Goal: Task Accomplishment & Management: Manage account settings

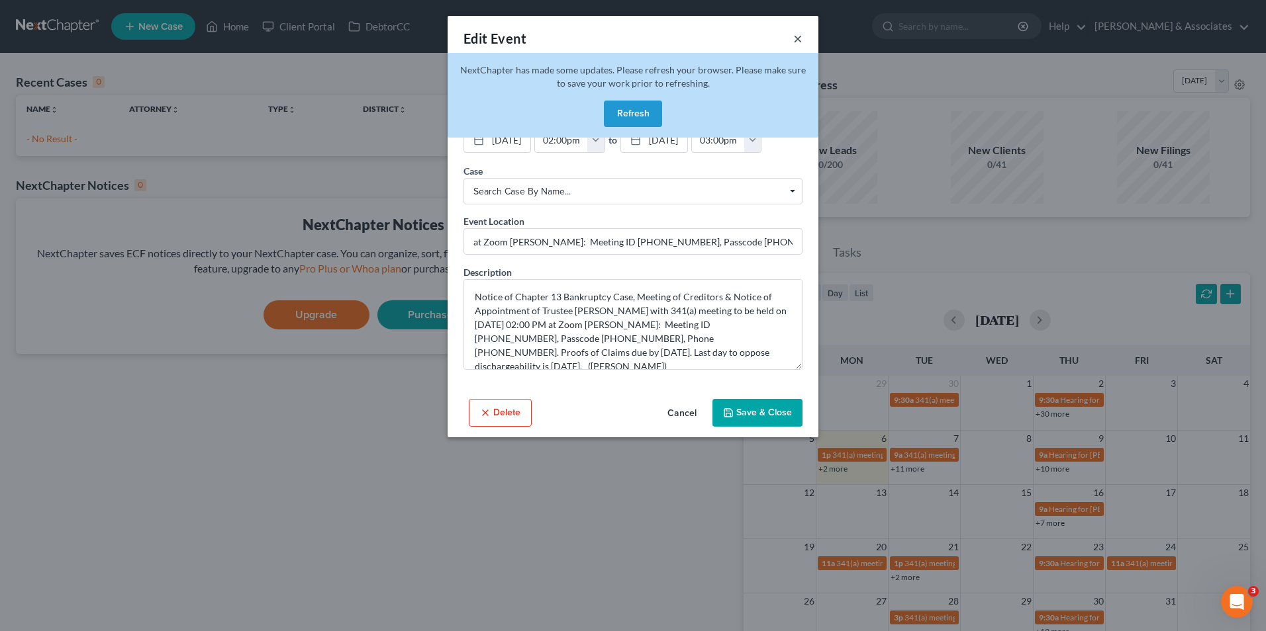
click at [800, 38] on button "×" at bounding box center [797, 38] width 9 height 16
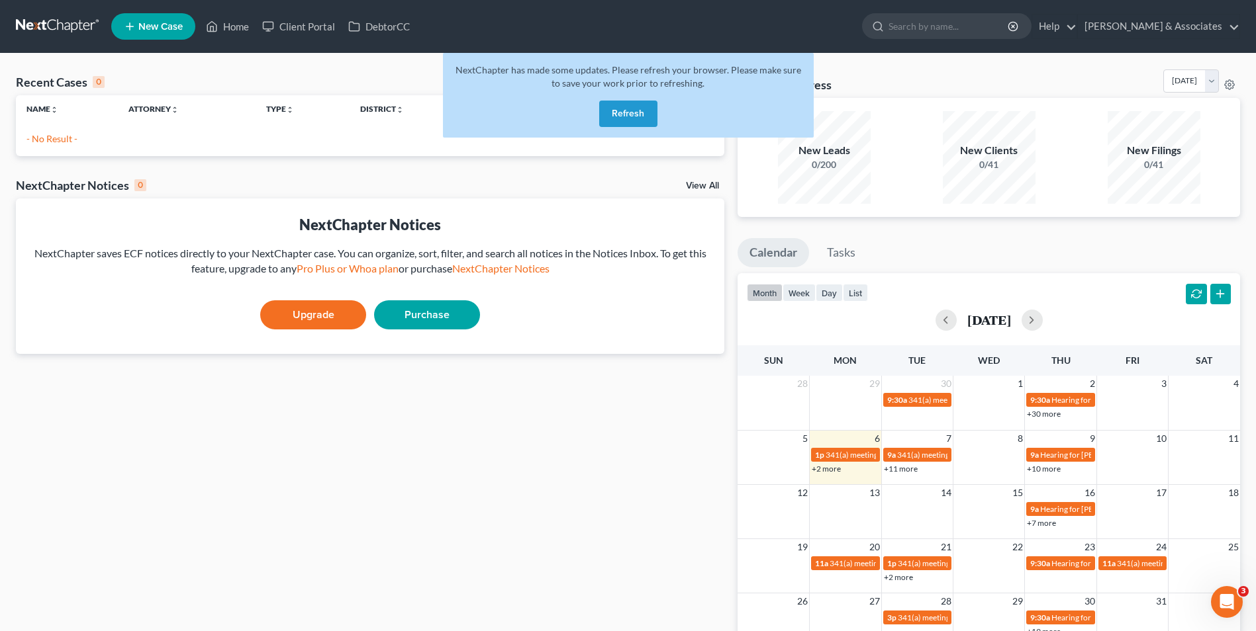
click at [913, 467] on link "+11 more" at bounding box center [901, 469] width 34 height 10
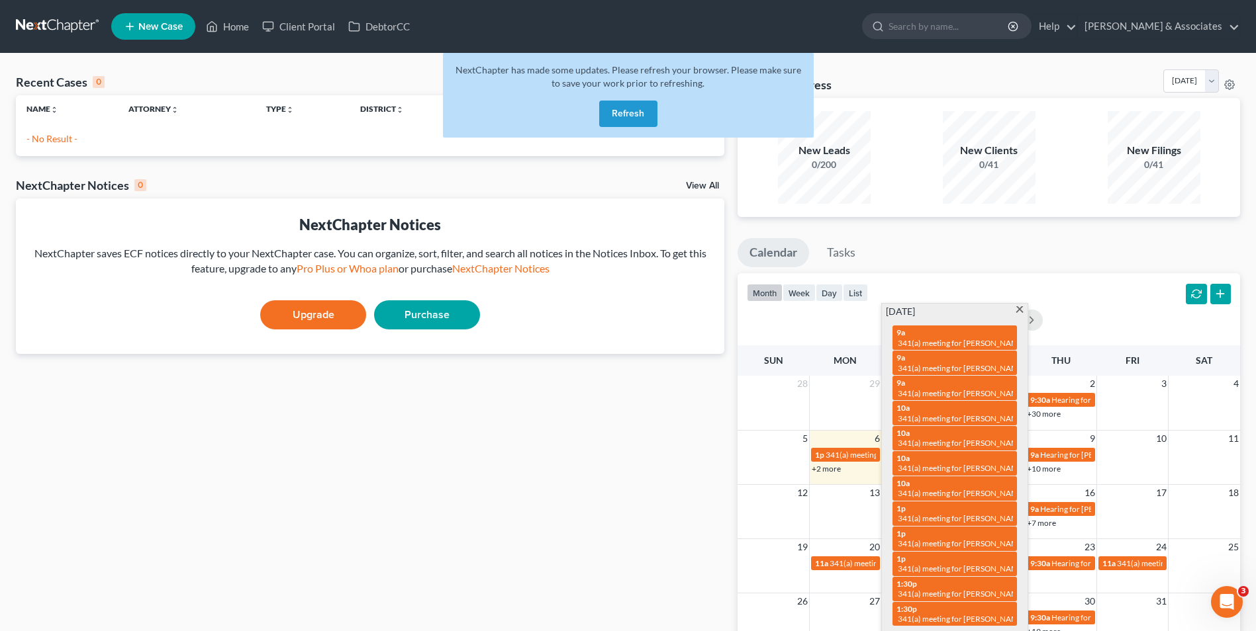
click at [926, 359] on div "9a 341(a) meeting for [PERSON_NAME]" at bounding box center [954, 363] width 116 height 21
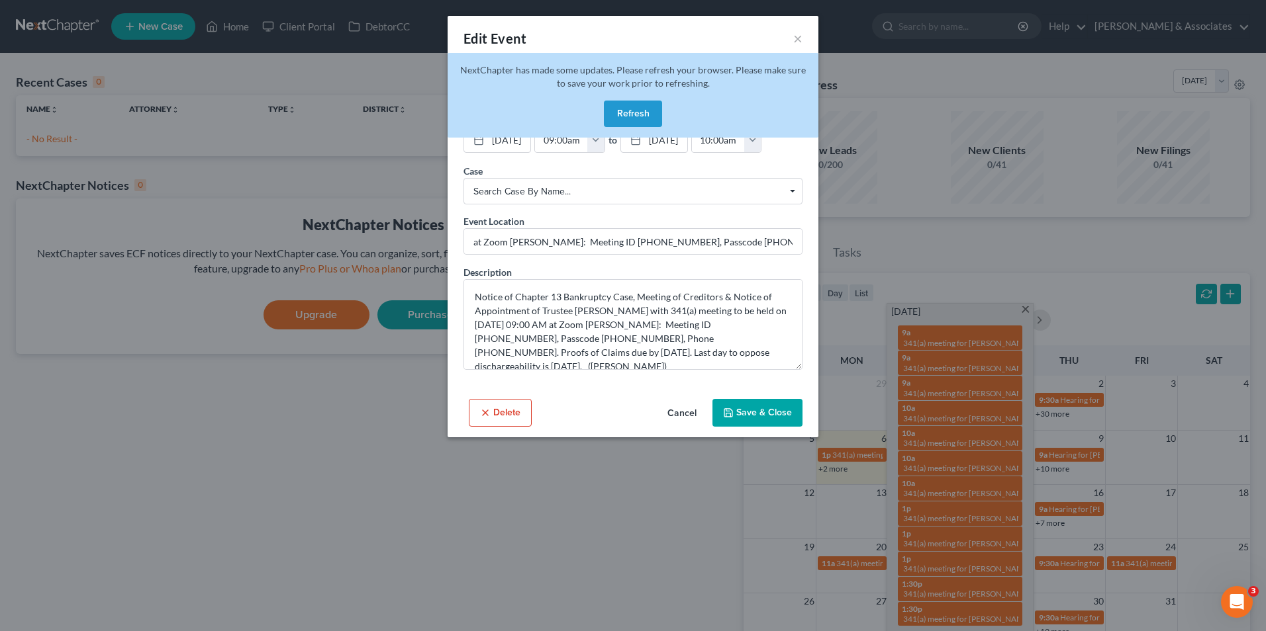
click at [941, 262] on div "Edit Event × Event Title * 341(a) meeting for [PERSON_NAME] Date [DATE] close D…" at bounding box center [633, 315] width 1266 height 631
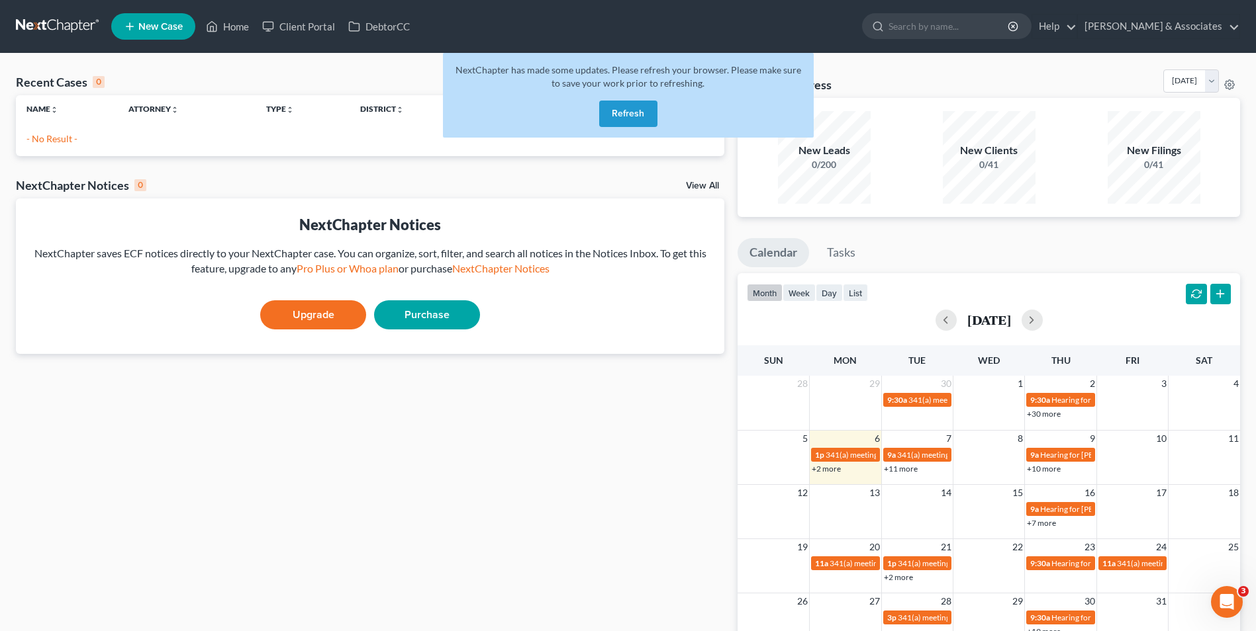
click at [907, 473] on link "+11 more" at bounding box center [901, 469] width 34 height 10
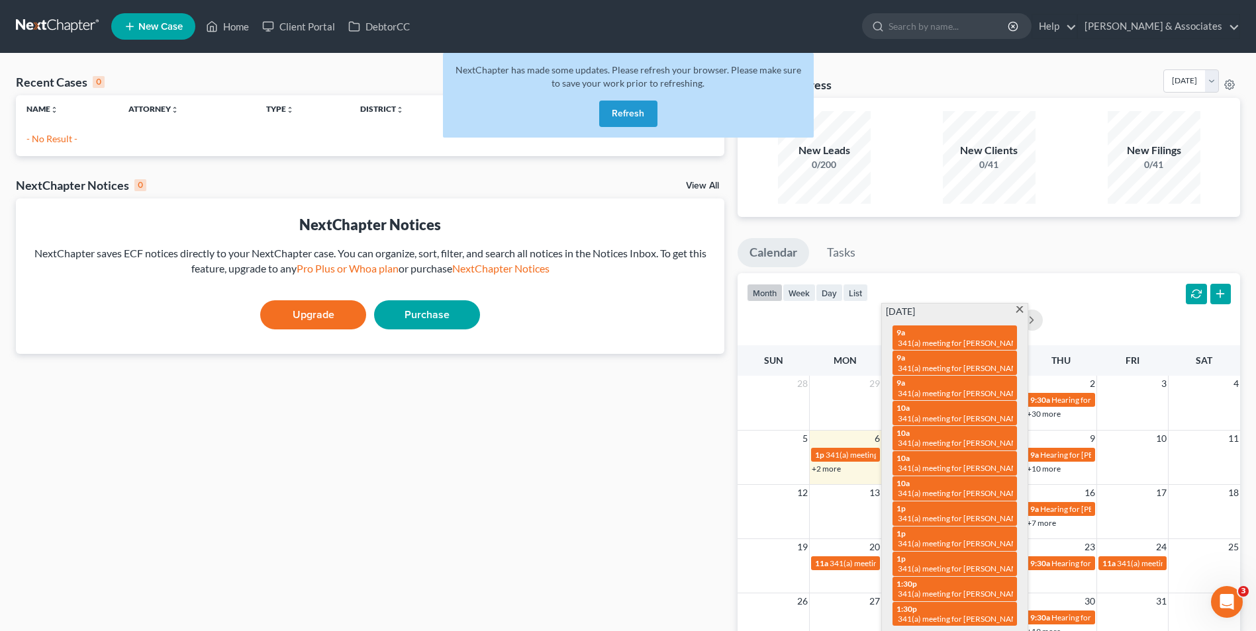
click at [1107, 317] on div "[DATE]" at bounding box center [989, 320] width 484 height 21
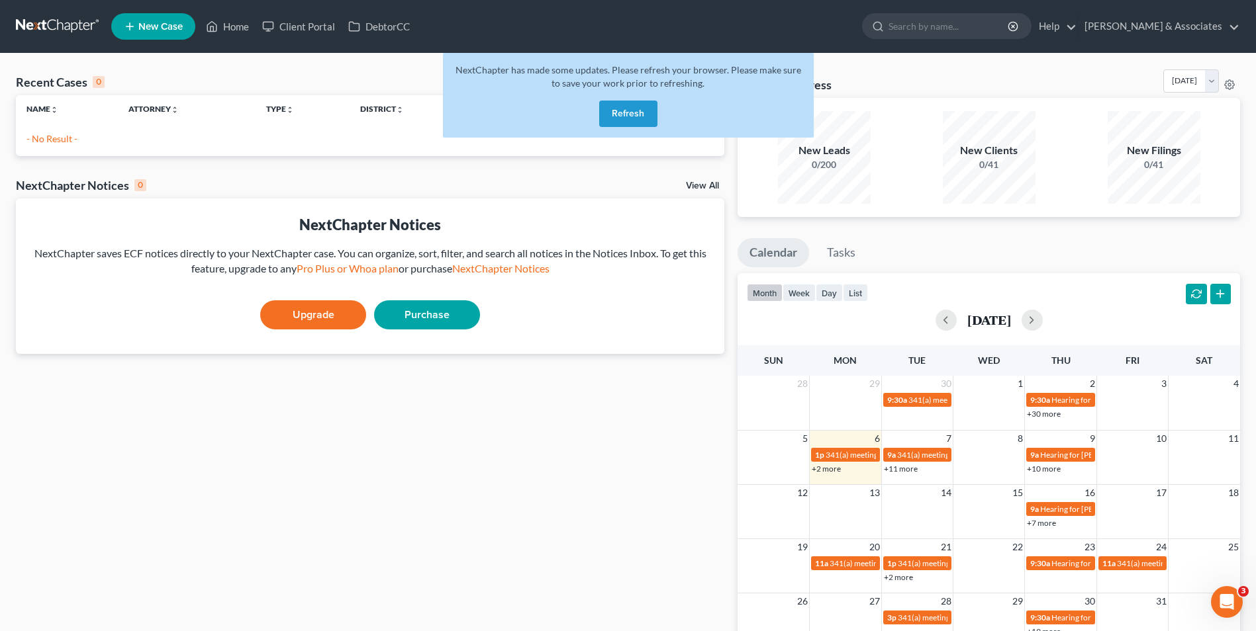
click at [1053, 468] on link "+10 more" at bounding box center [1044, 469] width 34 height 10
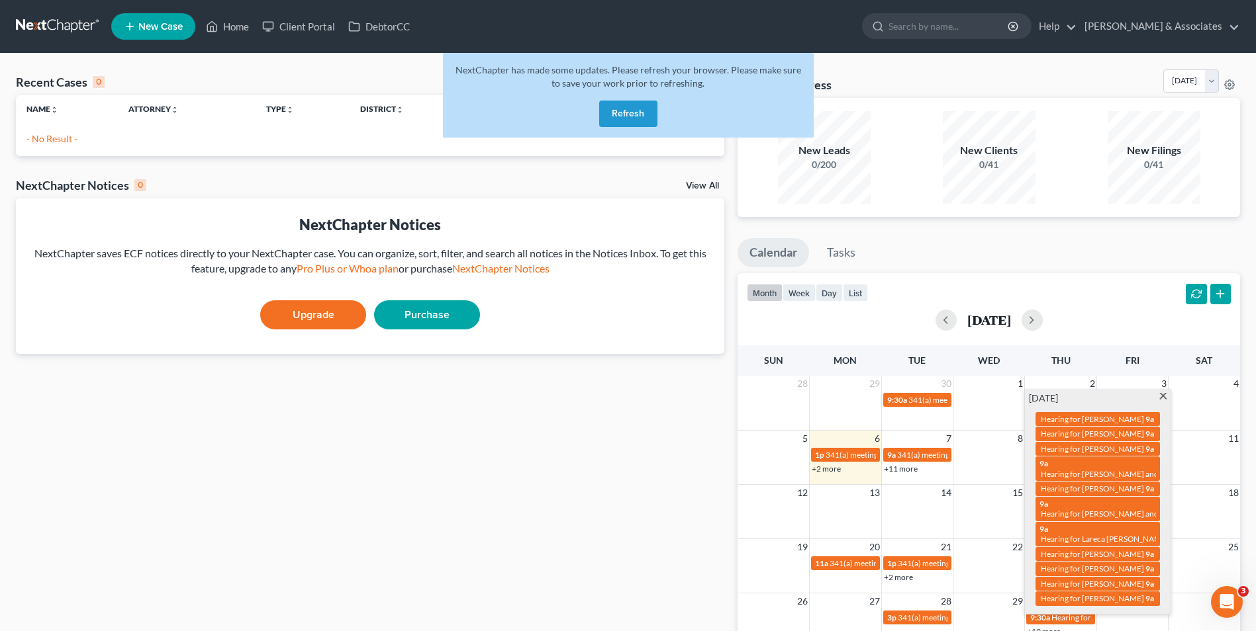
click at [1075, 423] on span "Hearing for [PERSON_NAME]" at bounding box center [1092, 419] width 103 height 10
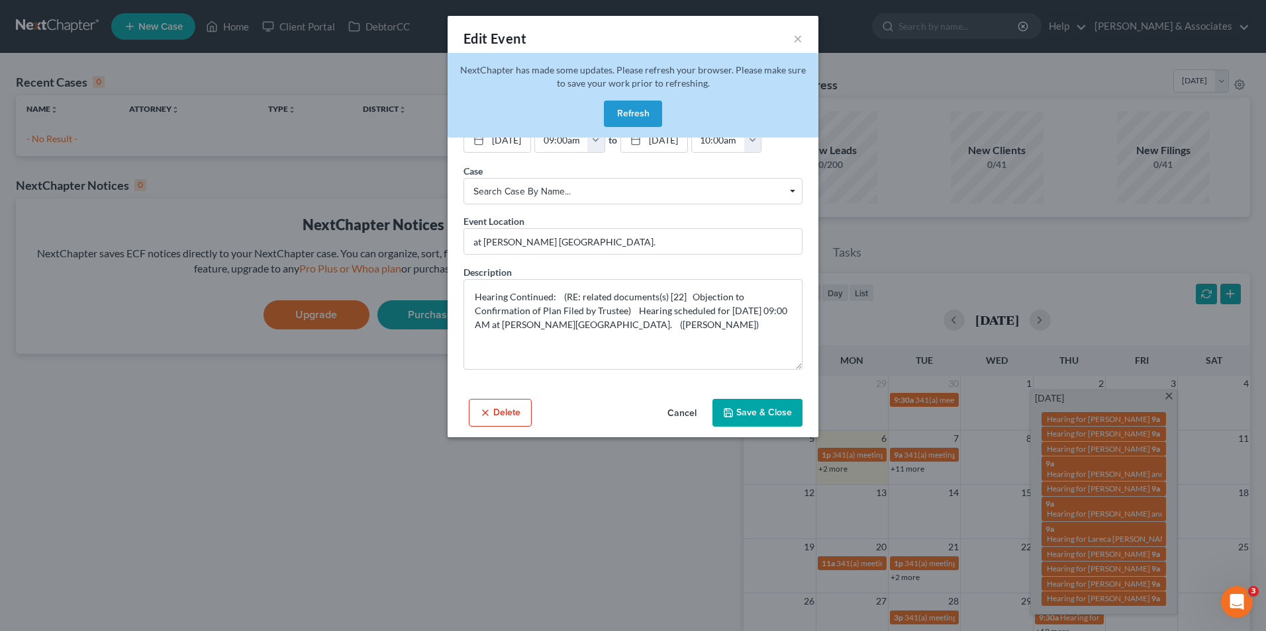
click at [1105, 257] on div "Edit Event × Event Title * Hearing for [PERSON_NAME] Date [DATE] close Date [DA…" at bounding box center [633, 315] width 1266 height 631
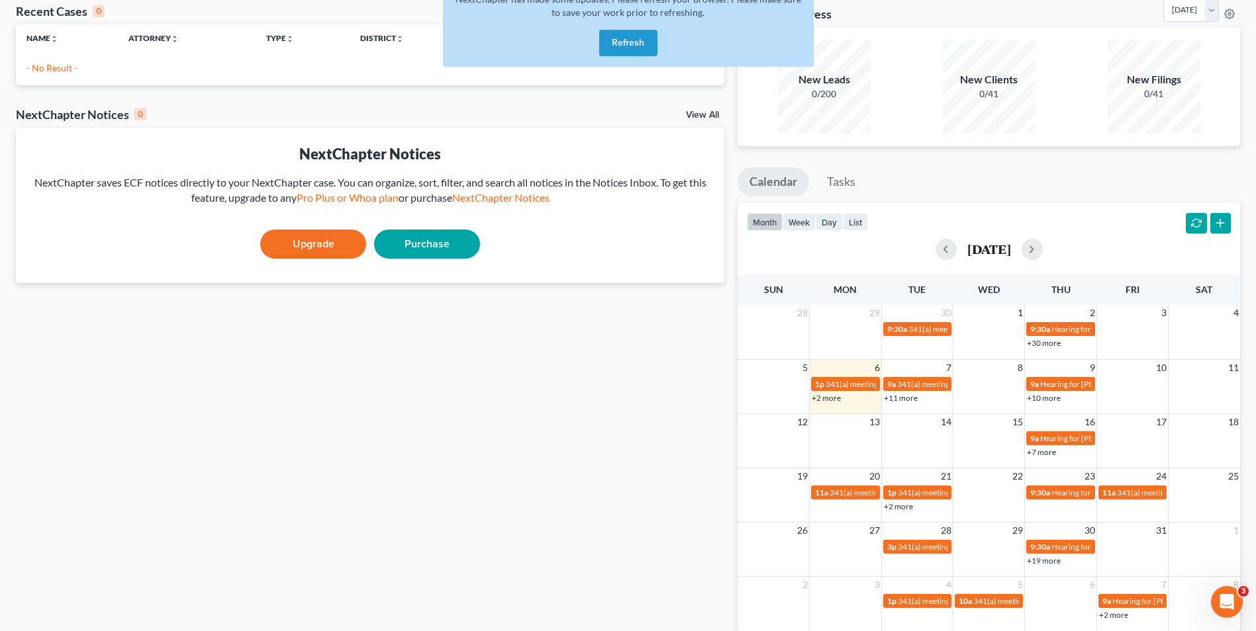
scroll to position [70, 0]
click at [1063, 400] on div "+10 more" at bounding box center [1060, 398] width 71 height 13
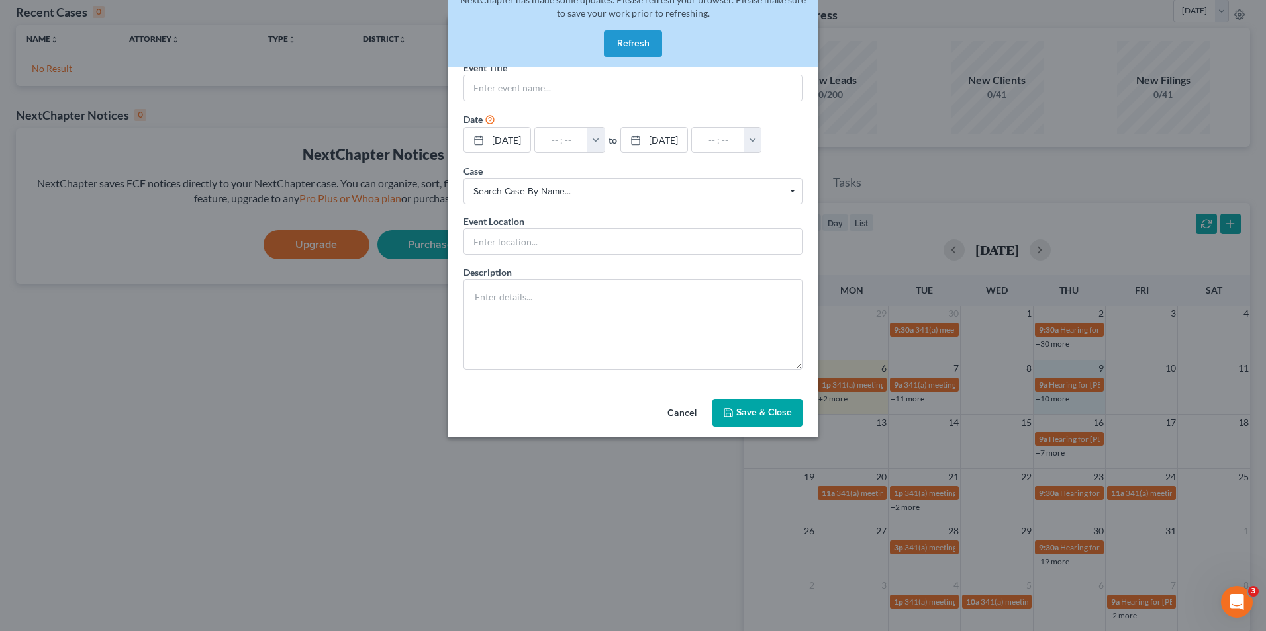
click at [1049, 400] on div "New Event × Event Title * Date [DATE] close Date [DATE] Time 12:00 AM chevron_l…" at bounding box center [633, 315] width 1266 height 631
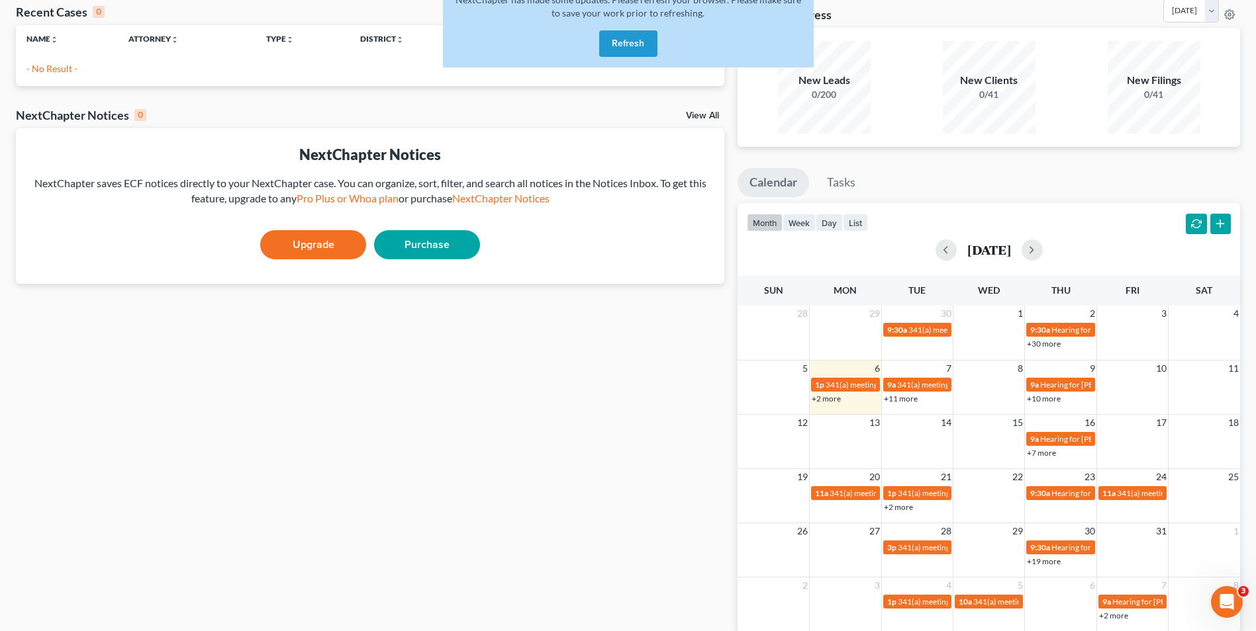
click at [1049, 400] on link "+10 more" at bounding box center [1044, 399] width 34 height 10
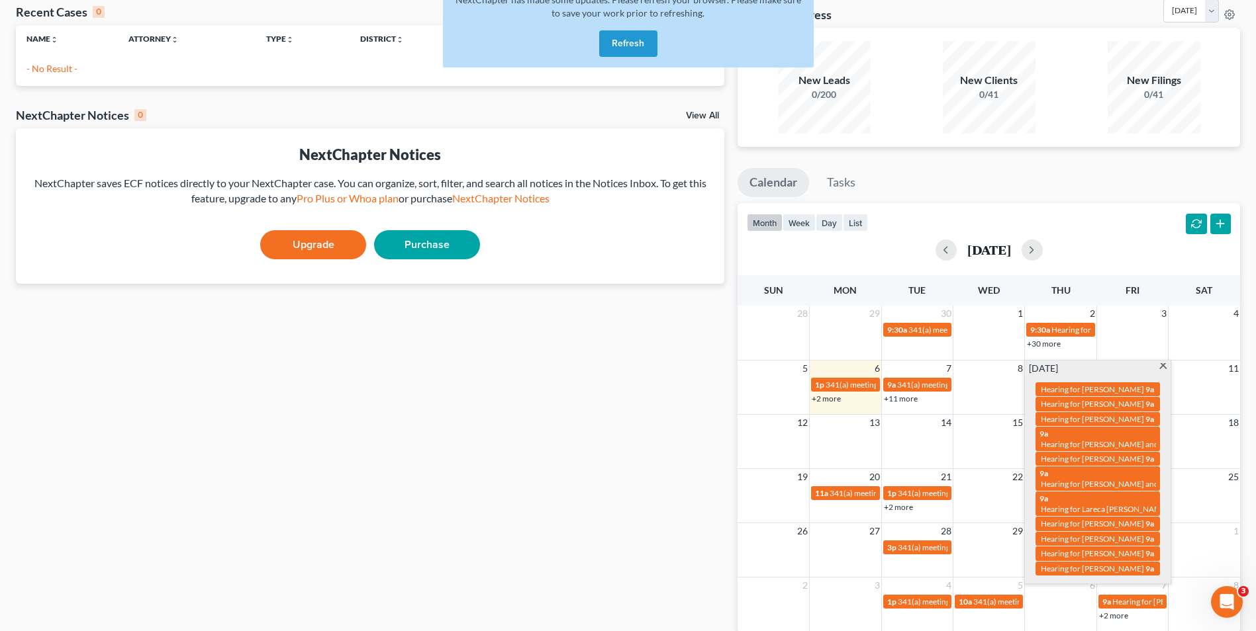
click at [1108, 181] on ul "Calendar Tasks" at bounding box center [988, 185] width 502 height 35
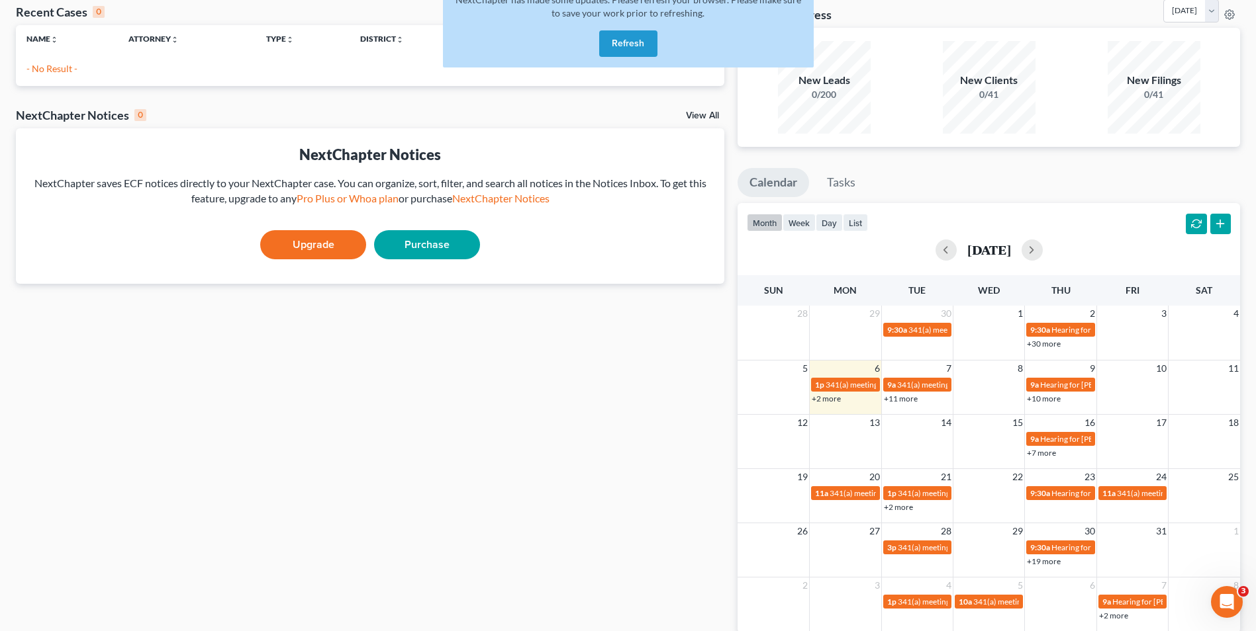
click at [904, 403] on link "+11 more" at bounding box center [901, 399] width 34 height 10
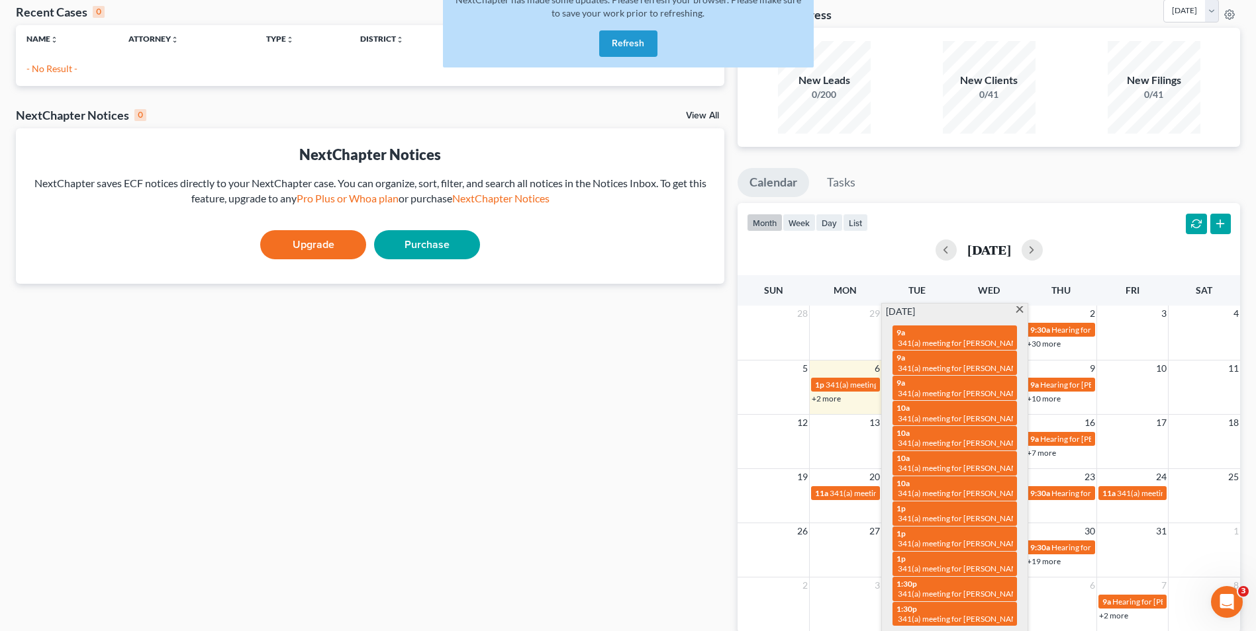
click at [940, 348] on span "341(a) meeting for [PERSON_NAME] and [PERSON_NAME]" at bounding box center [1001, 343] width 206 height 10
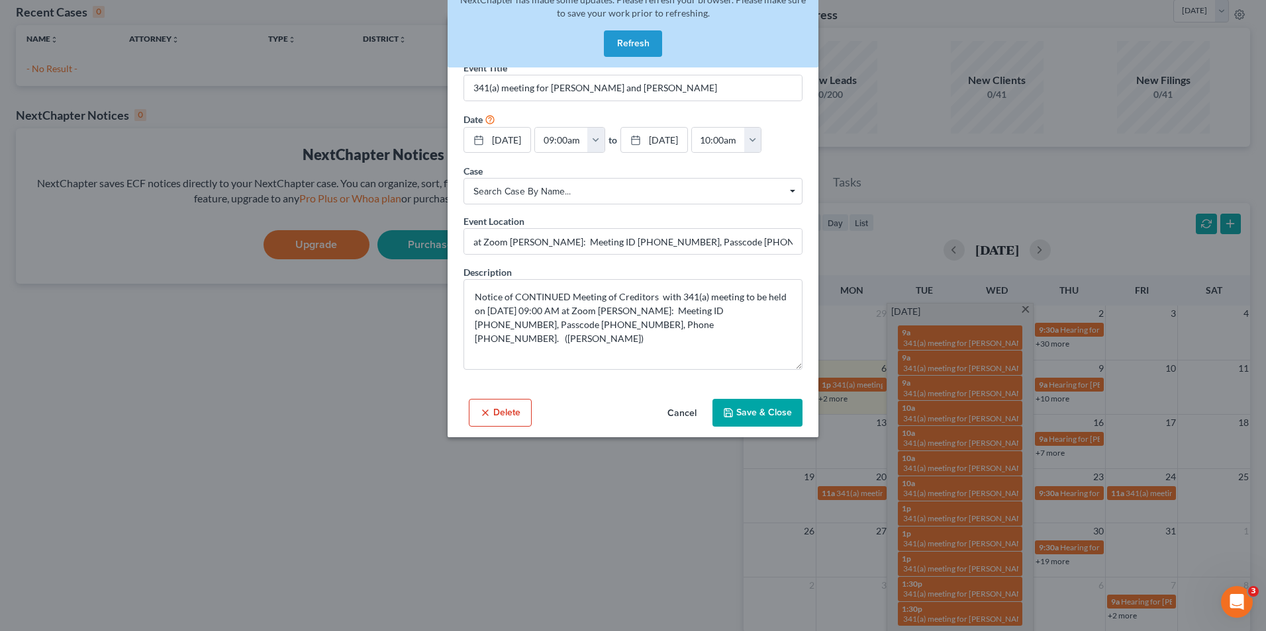
click at [686, 410] on button "Cancel" at bounding box center [682, 413] width 50 height 26
